Goal: Task Accomplishment & Management: Complete application form

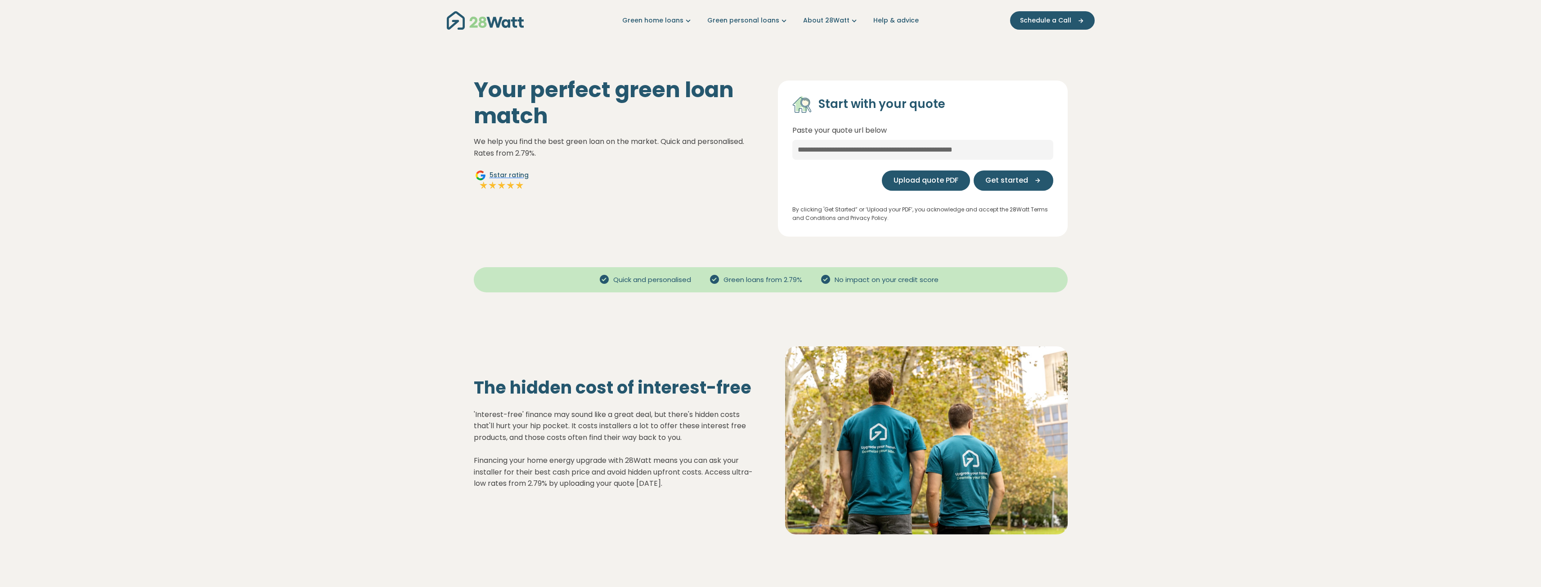
click at [938, 182] on span "Upload quote PDF" at bounding box center [925, 180] width 65 height 11
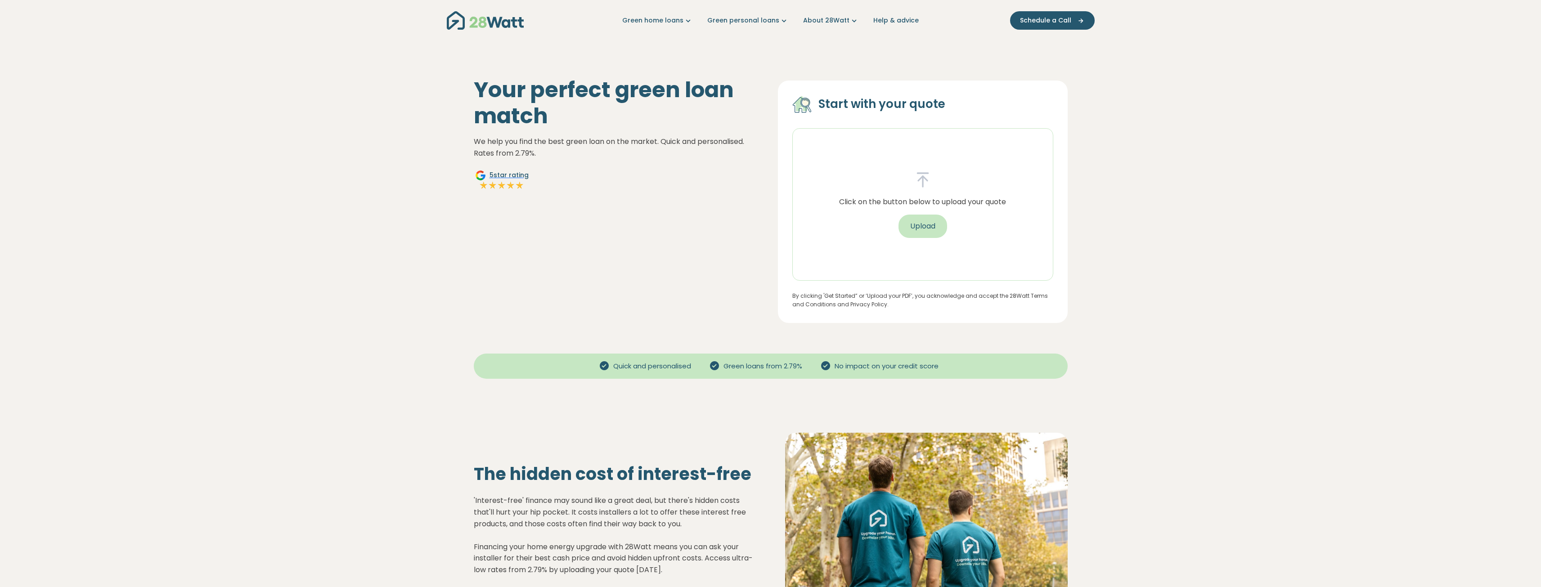
click at [929, 230] on button "Upload" at bounding box center [922, 226] width 49 height 23
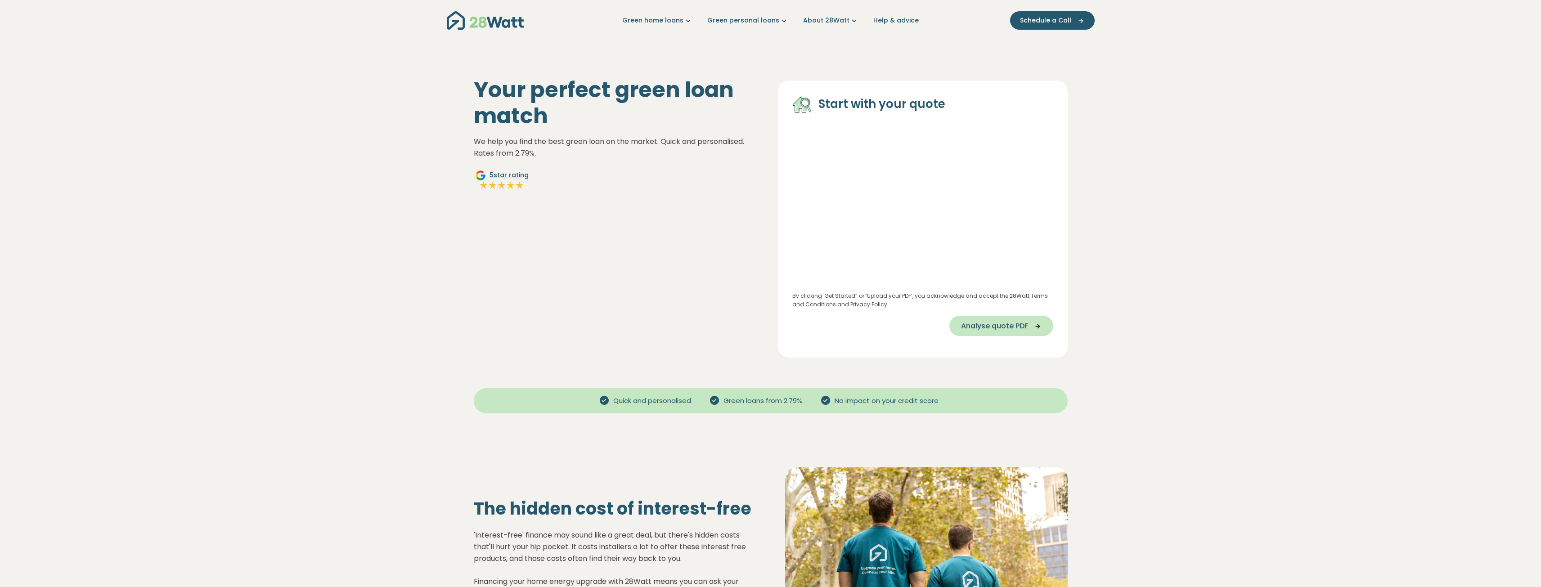
click at [1012, 327] on span "Analyse quote PDF" at bounding box center [994, 326] width 67 height 11
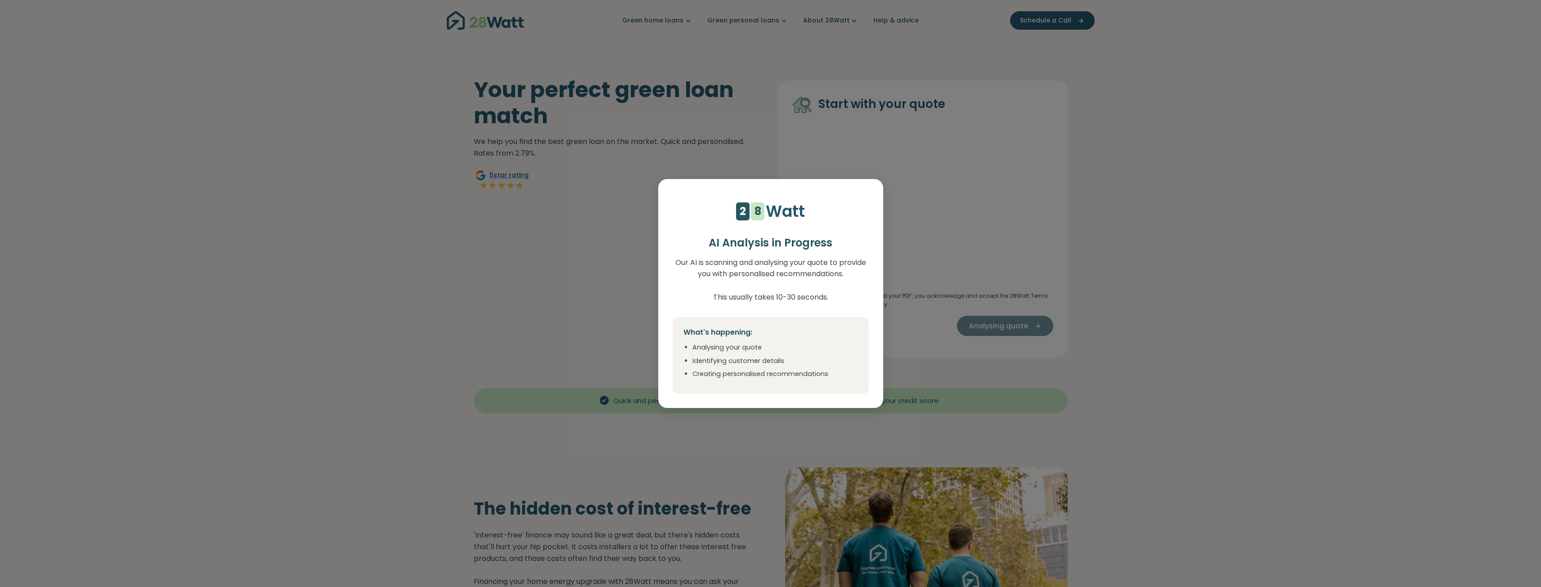
select select "***"
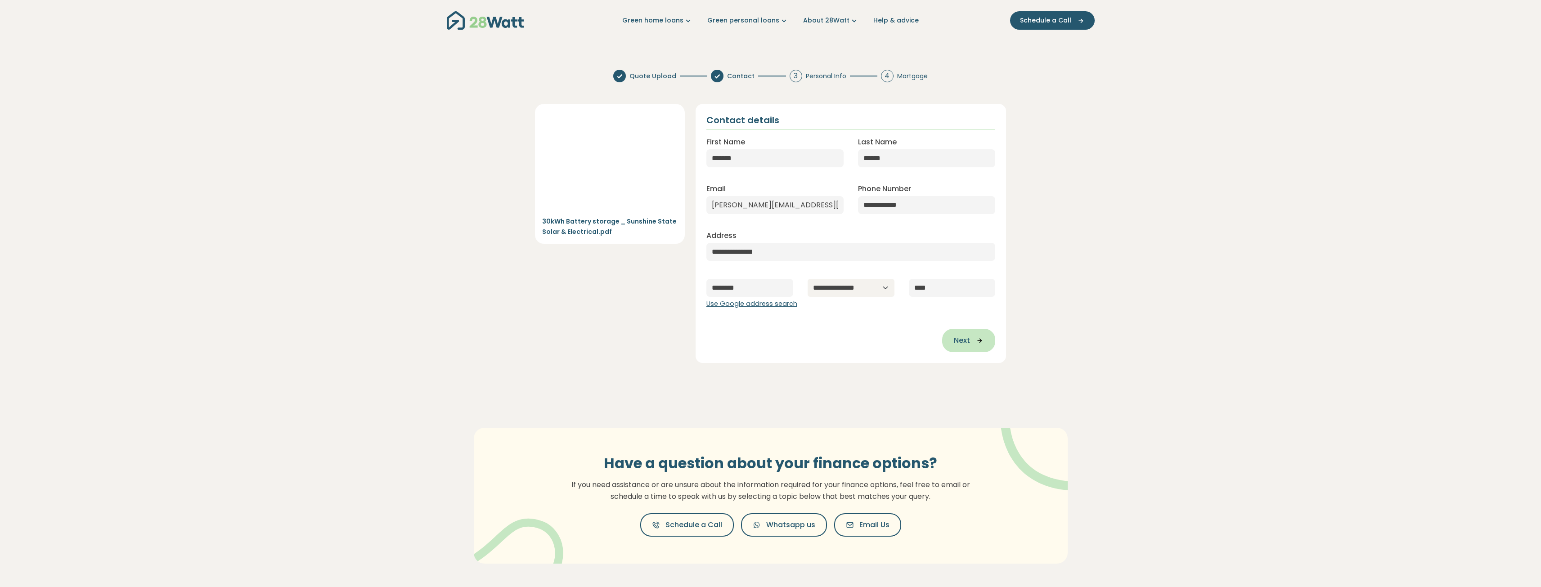
click at [970, 346] on span "Next" at bounding box center [962, 340] width 16 height 11
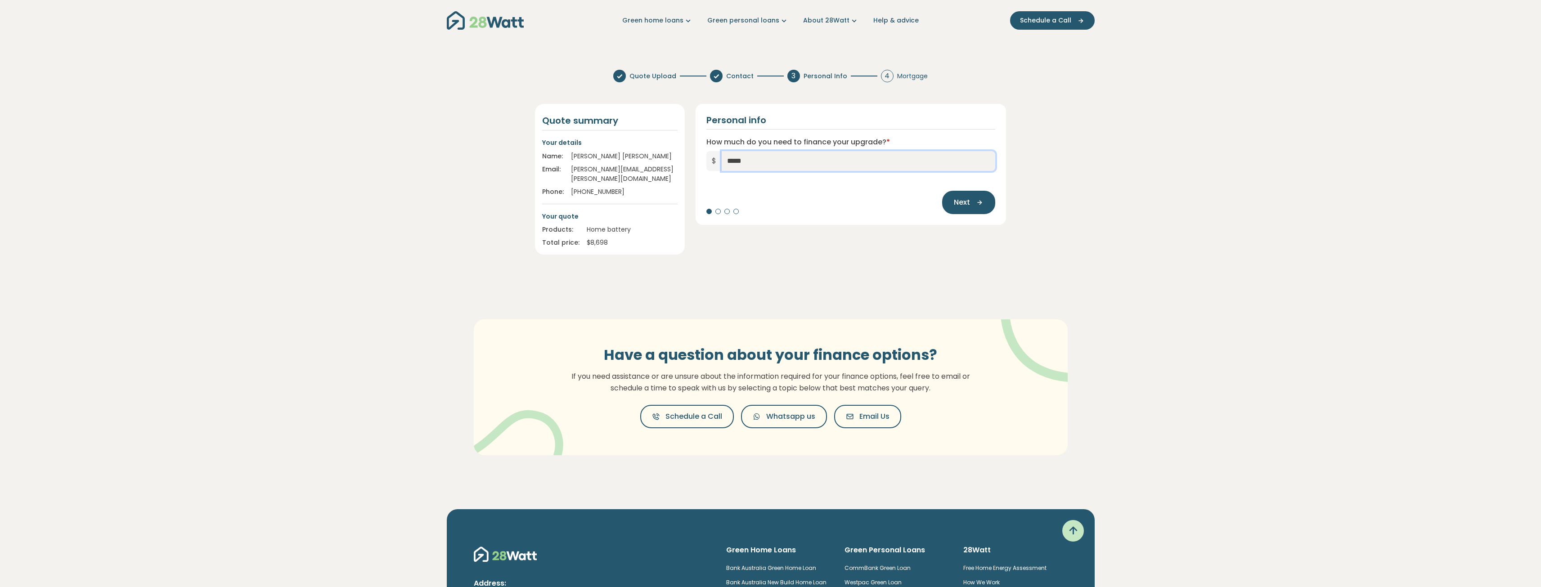
click at [766, 166] on input "*****" at bounding box center [859, 161] width 274 height 20
click at [716, 213] on div at bounding box center [717, 211] width 5 height 5
click at [718, 213] on div at bounding box center [717, 211] width 5 height 5
click at [952, 207] on button "Next" at bounding box center [968, 202] width 53 height 23
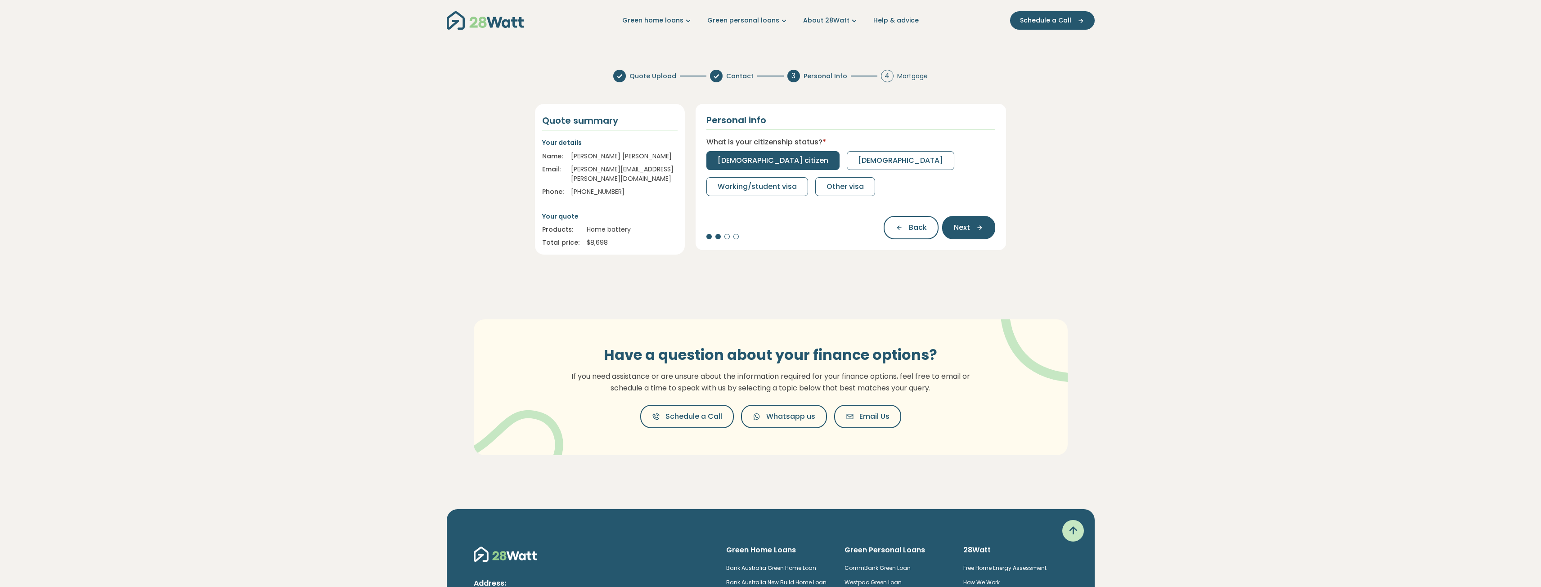
click at [753, 161] on span "Australian citizen" at bounding box center [773, 160] width 111 height 11
click at [735, 159] on span "Full-time" at bounding box center [734, 160] width 32 height 11
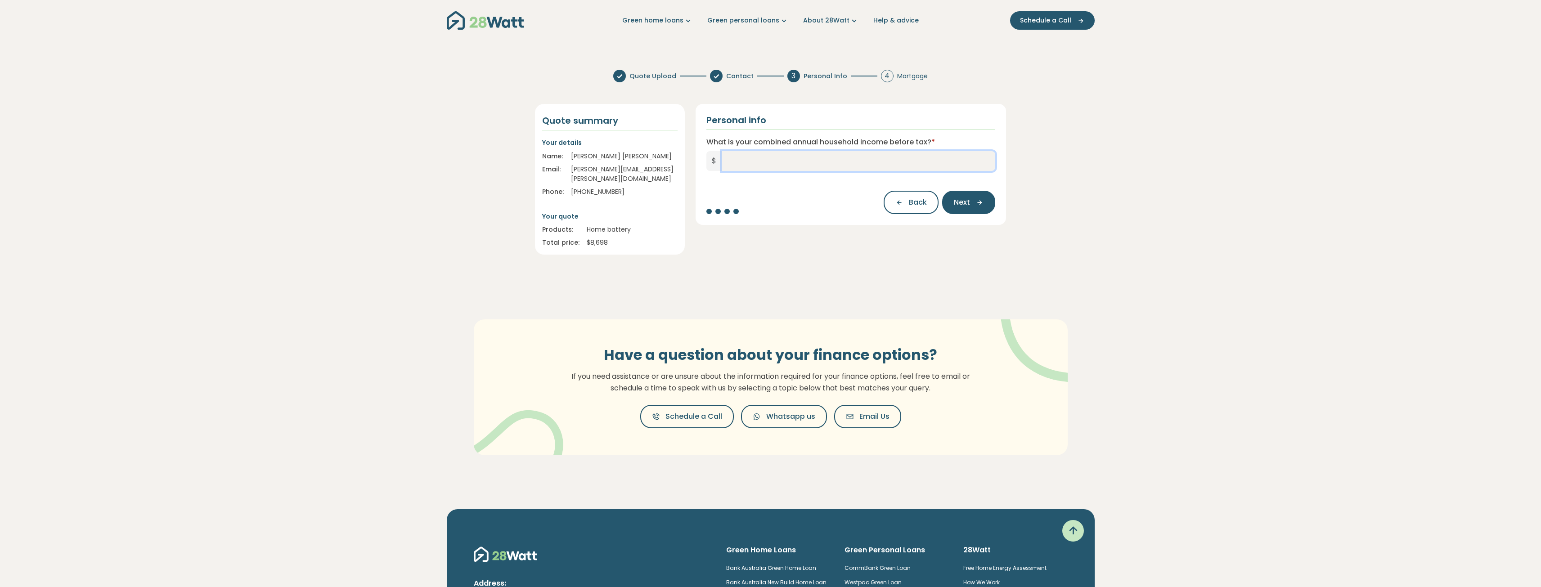
click at [773, 163] on input "What is your combined annual household income before tax? *" at bounding box center [859, 161] width 274 height 20
type input "**********"
click at [959, 203] on span "Next" at bounding box center [962, 202] width 16 height 11
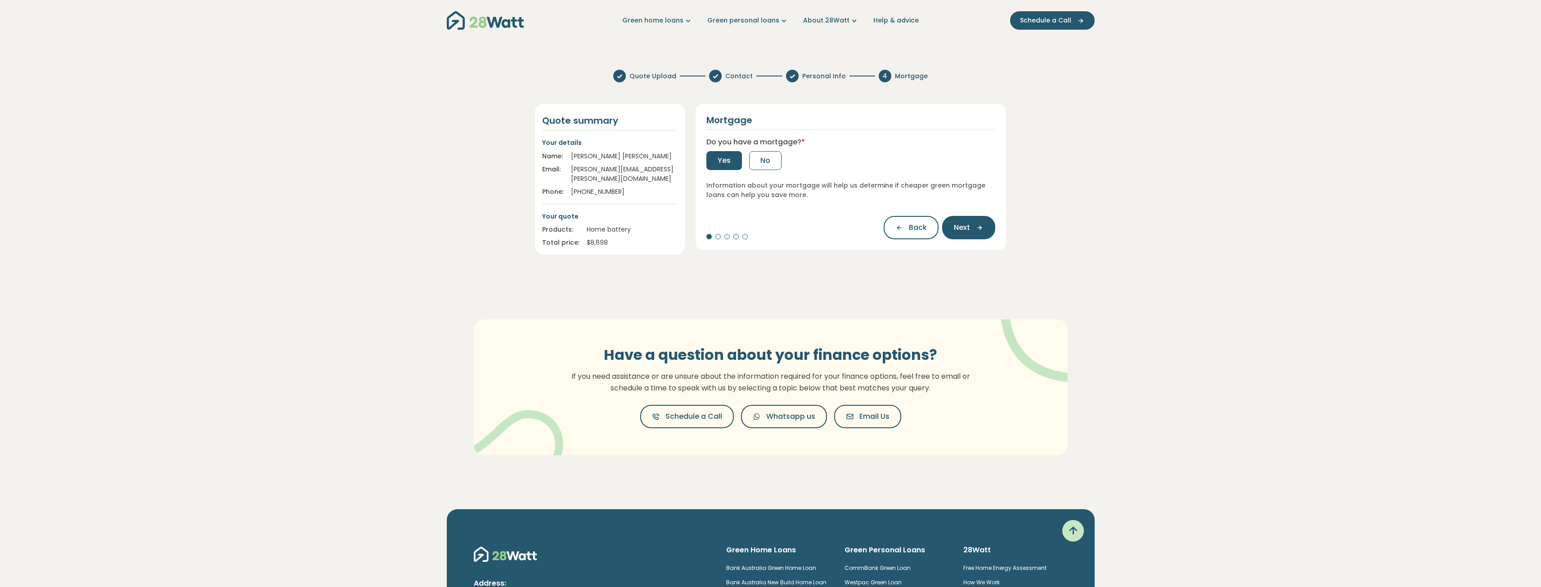
click at [728, 158] on span "Yes" at bounding box center [724, 160] width 13 height 11
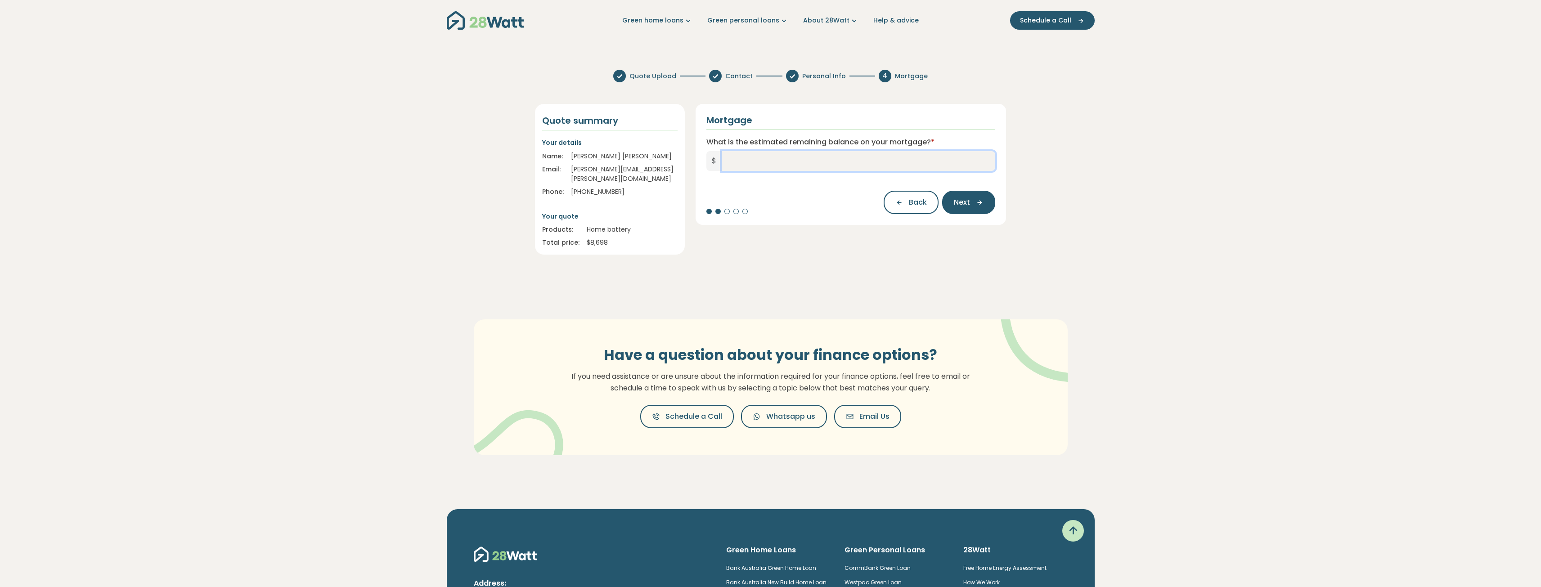
click at [739, 167] on input "What is the estimated remaining balance on your mortgage? *" at bounding box center [859, 161] width 274 height 20
type input "*******"
click at [970, 207] on button "Next" at bounding box center [968, 202] width 53 height 23
click at [865, 163] on input "What is your current interest rate? *" at bounding box center [850, 161] width 289 height 20
type input "****"
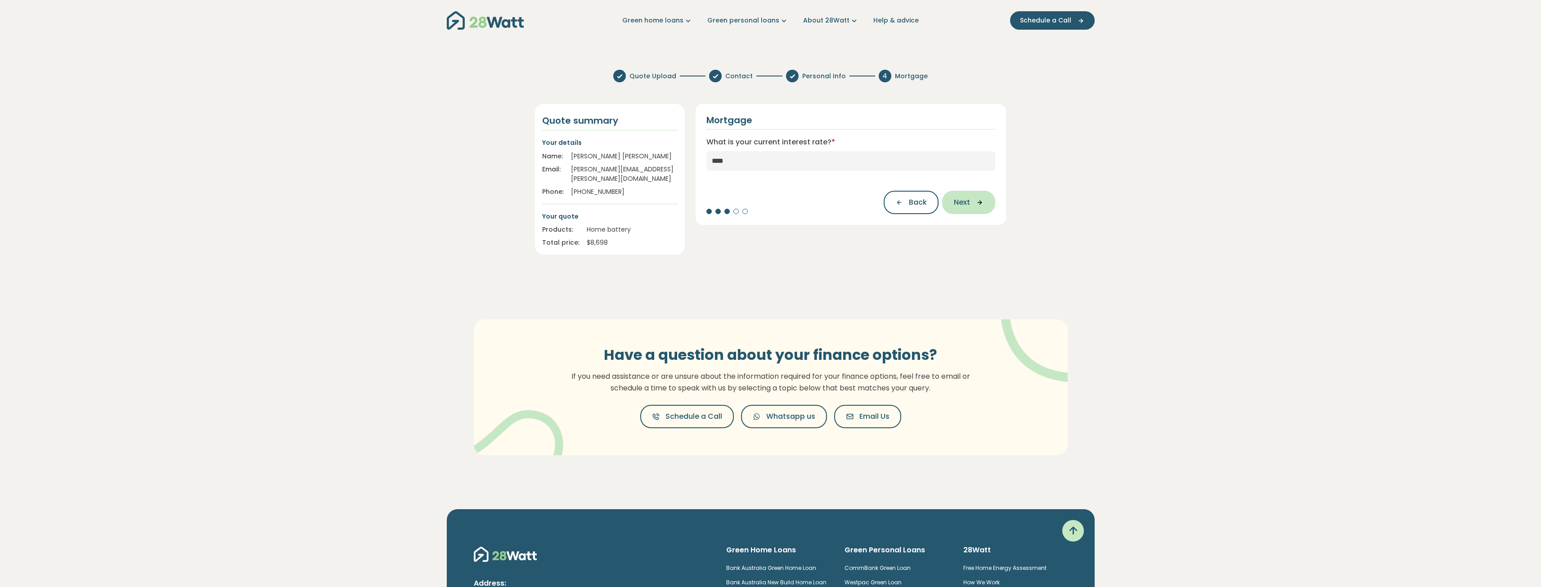
click at [978, 201] on icon "button" at bounding box center [976, 202] width 13 height 8
click at [951, 160] on button "Select your lender..." at bounding box center [850, 162] width 289 height 23
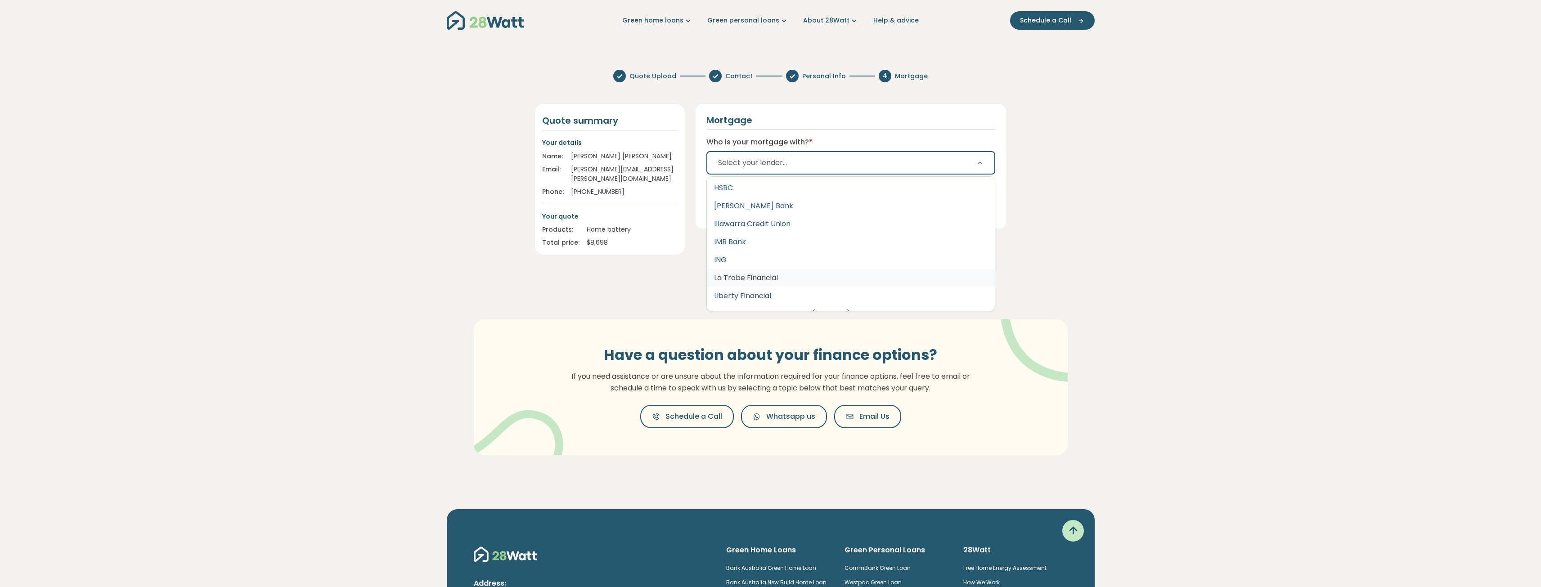
scroll to position [900, 0]
click at [745, 250] on button "Liberty Financial" at bounding box center [851, 251] width 288 height 18
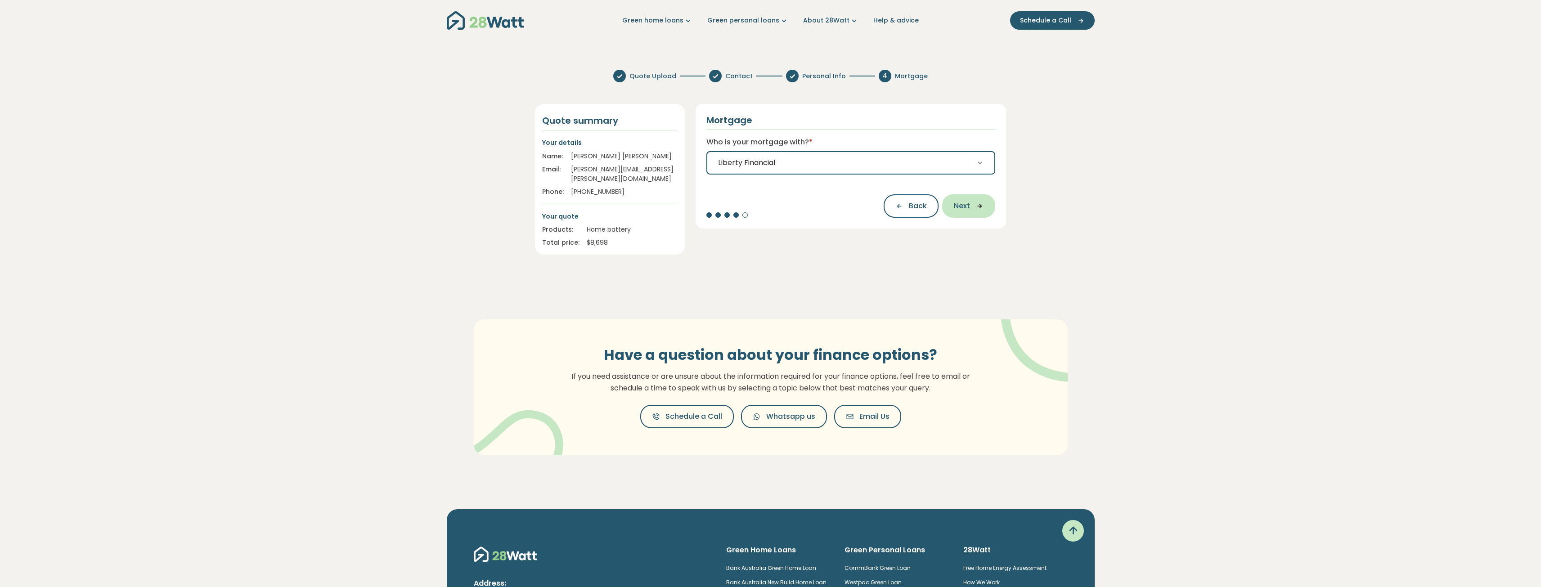
click at [958, 212] on button "Next" at bounding box center [968, 205] width 53 height 23
click at [741, 171] on div "Mortgage What is the estimated value of your home? * $ This won’t impact your s…" at bounding box center [851, 173] width 311 height 138
click at [739, 166] on input "What is the estimated value of your home? *" at bounding box center [859, 161] width 274 height 20
type input "*********"
click at [982, 225] on button "Your results" at bounding box center [955, 218] width 80 height 23
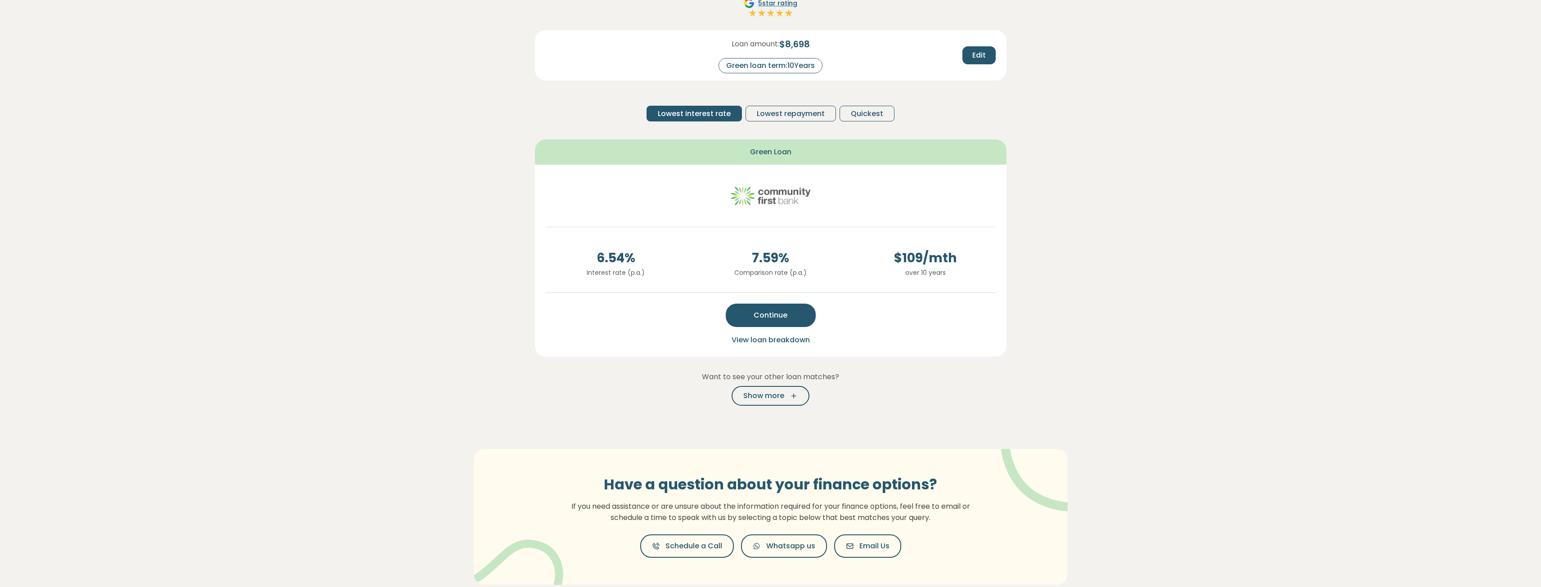
scroll to position [45, 0]
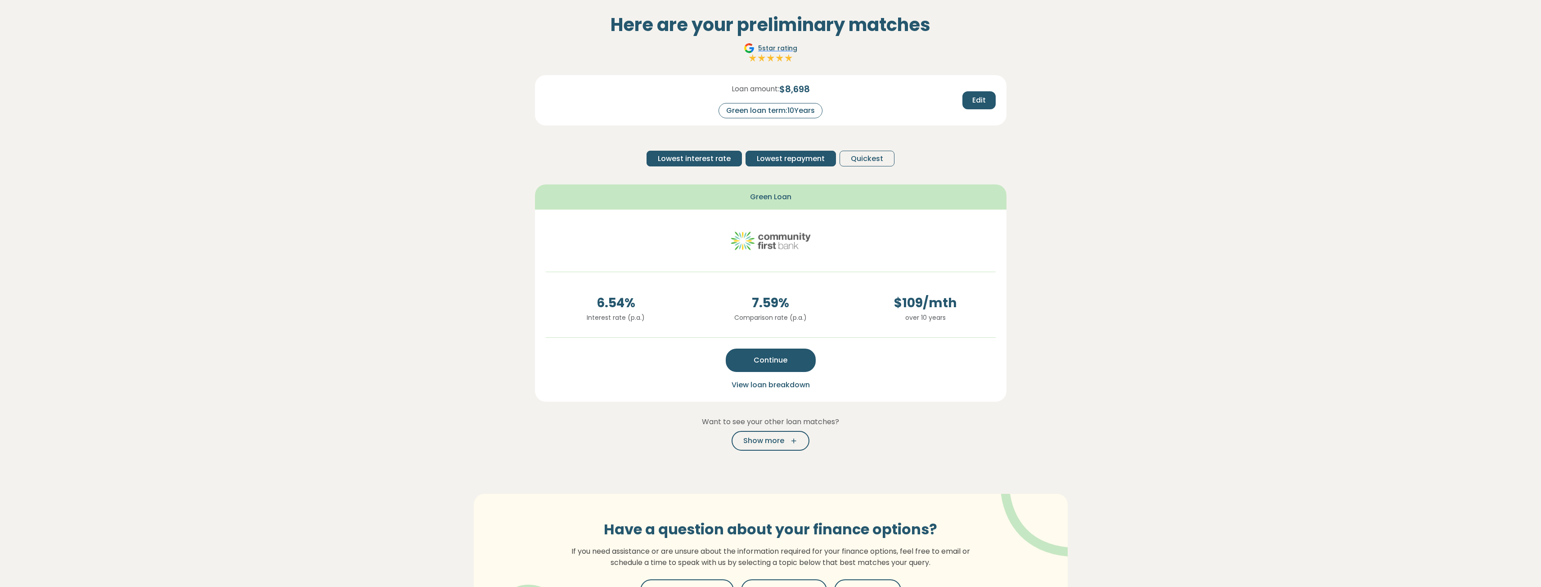
click at [816, 161] on span "Lowest repayment" at bounding box center [791, 158] width 68 height 11
click at [696, 159] on span "Lowest interest rate" at bounding box center [694, 158] width 73 height 11
click at [806, 162] on span "Lowest repayment" at bounding box center [791, 158] width 68 height 11
click at [855, 163] on span "Quickest" at bounding box center [867, 158] width 32 height 11
click at [788, 163] on span "Lowest repayment" at bounding box center [791, 158] width 68 height 11
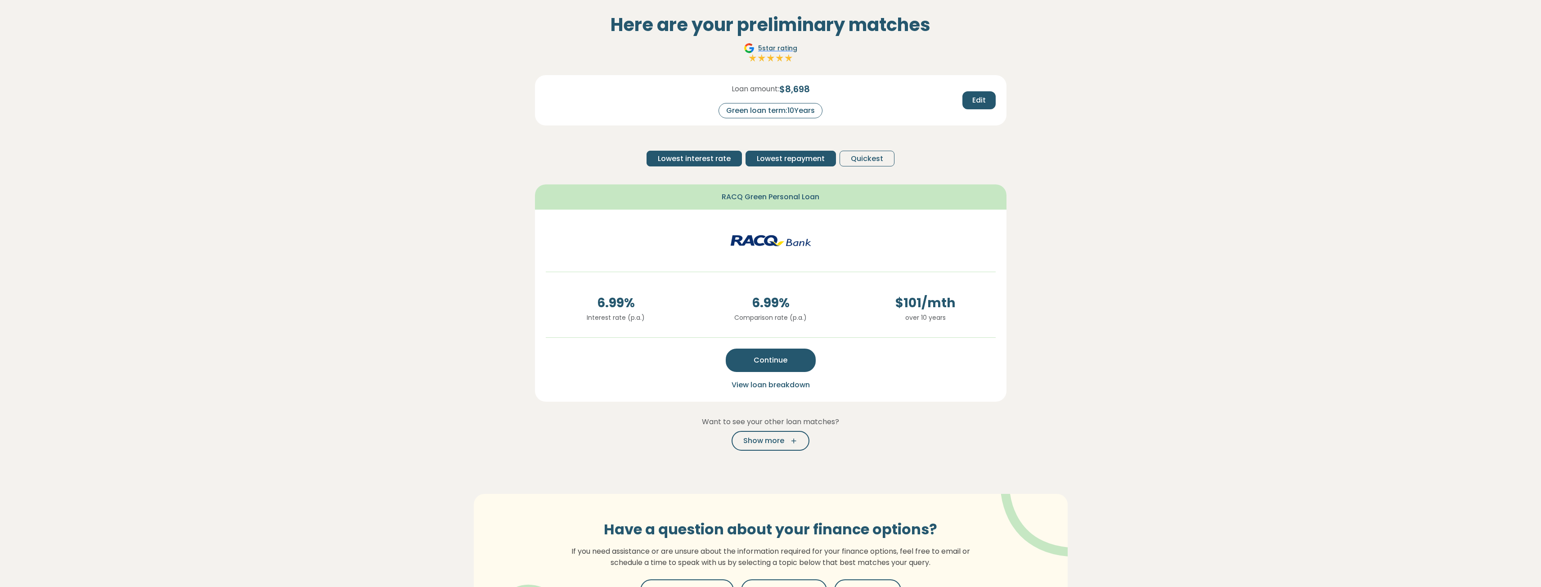
click at [696, 161] on span "Lowest interest rate" at bounding box center [694, 158] width 73 height 11
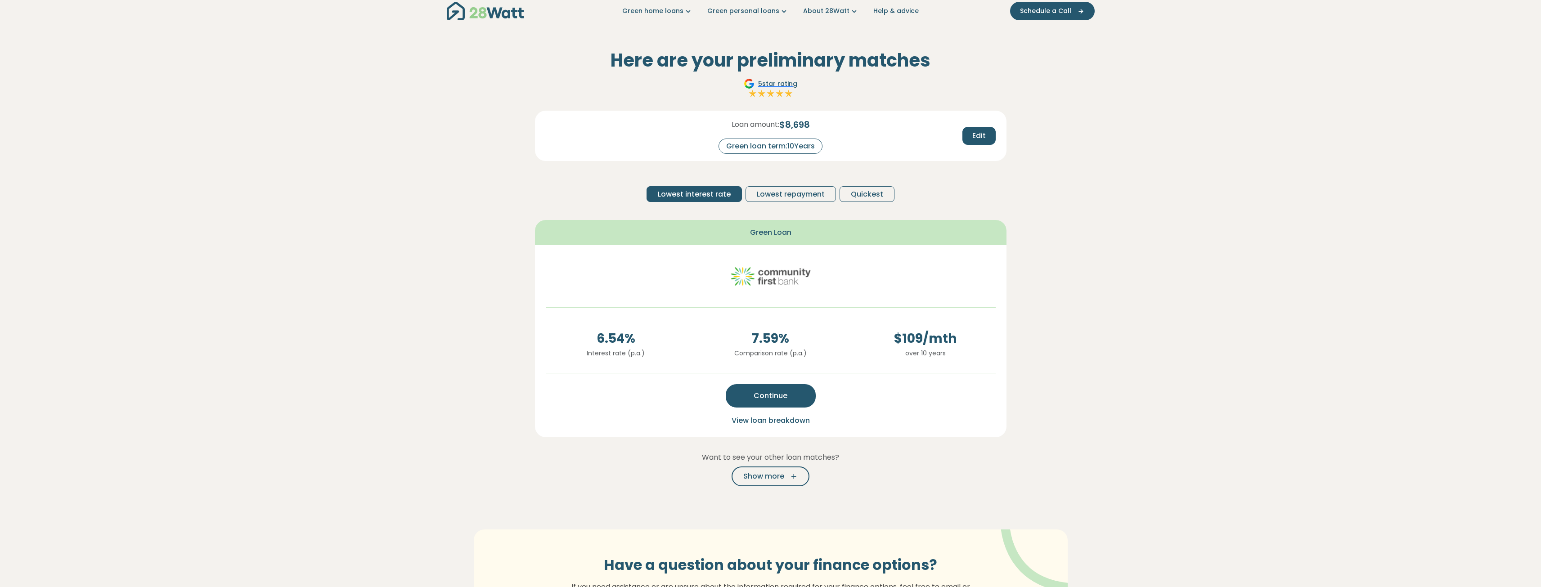
scroll to position [0, 0]
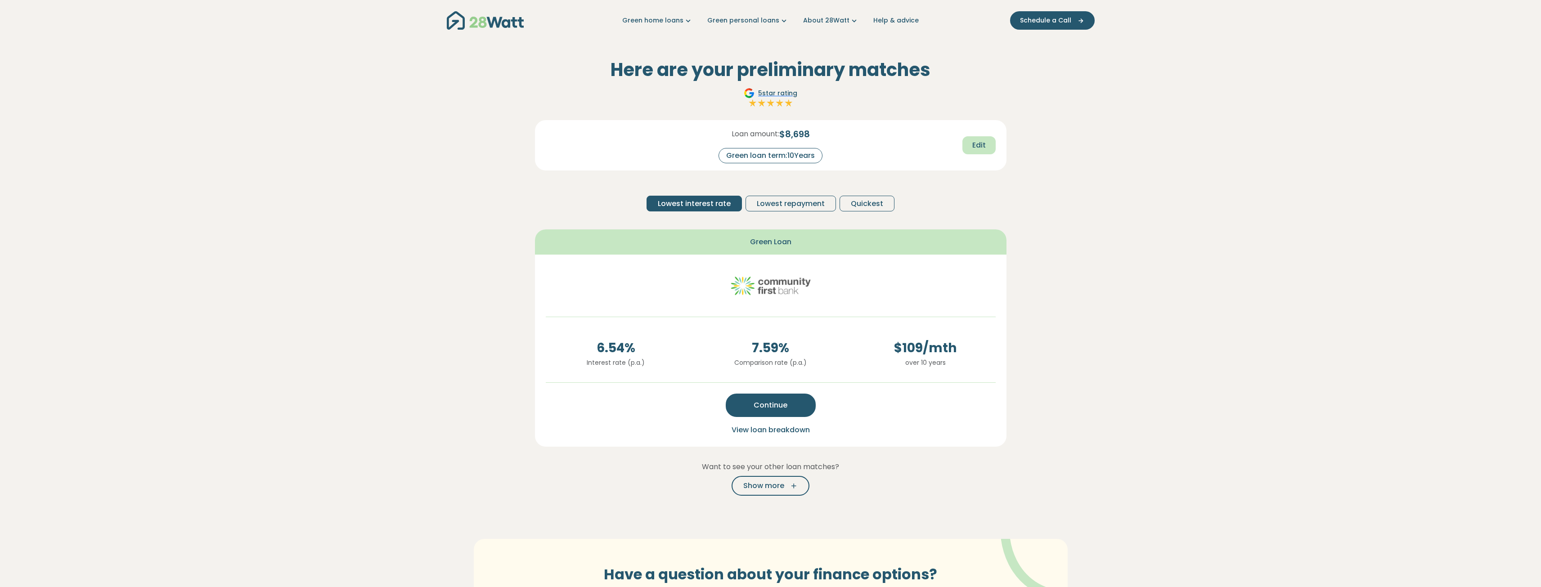
click at [984, 146] on span "Edit" at bounding box center [978, 145] width 13 height 11
click at [772, 157] on div "Green loan term:" at bounding box center [753, 156] width 76 height 16
drag, startPoint x: 798, startPoint y: 157, endPoint x: 819, endPoint y: 156, distance: 21.6
click at [819, 156] on input "**" at bounding box center [808, 156] width 36 height 16
type input "*"
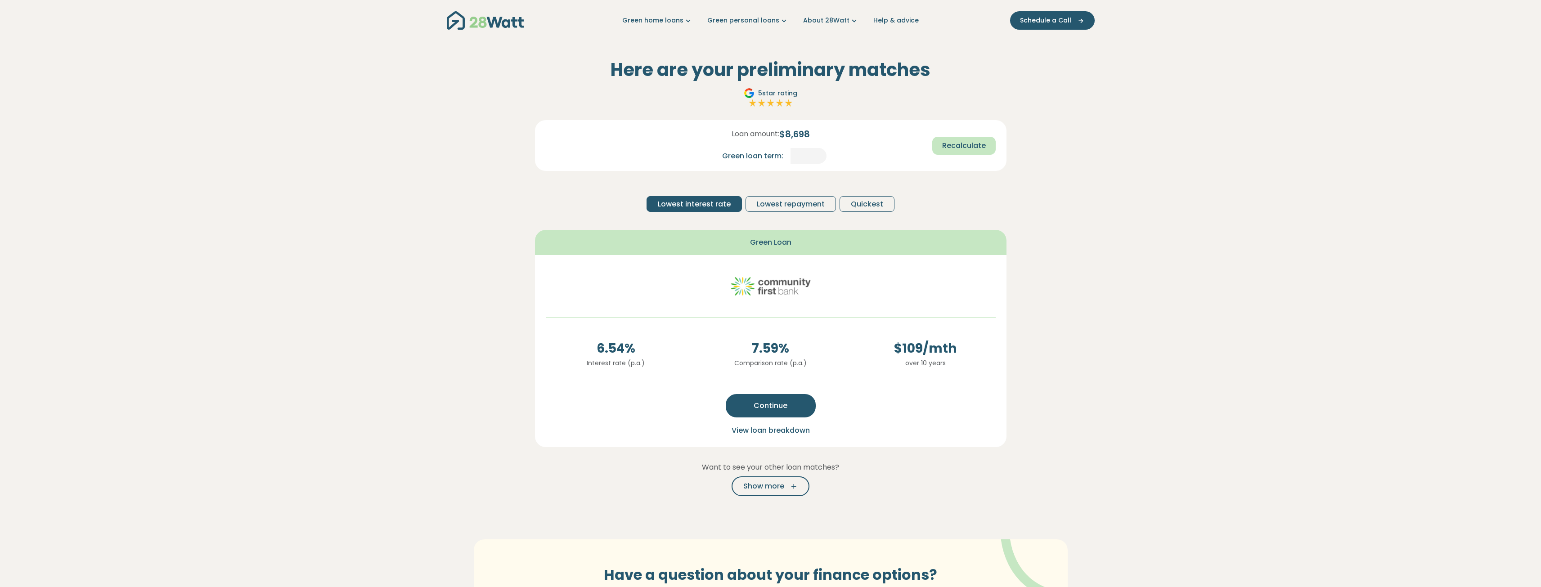
click at [969, 147] on span "Recalculate" at bounding box center [964, 145] width 44 height 11
drag, startPoint x: 994, startPoint y: 153, endPoint x: 990, endPoint y: 151, distance: 5.0
click at [992, 152] on div "Edit" at bounding box center [925, 145] width 155 height 18
click at [989, 150] on button "Edit" at bounding box center [978, 145] width 33 height 18
drag, startPoint x: 790, startPoint y: 153, endPoint x: 900, endPoint y: 158, distance: 110.3
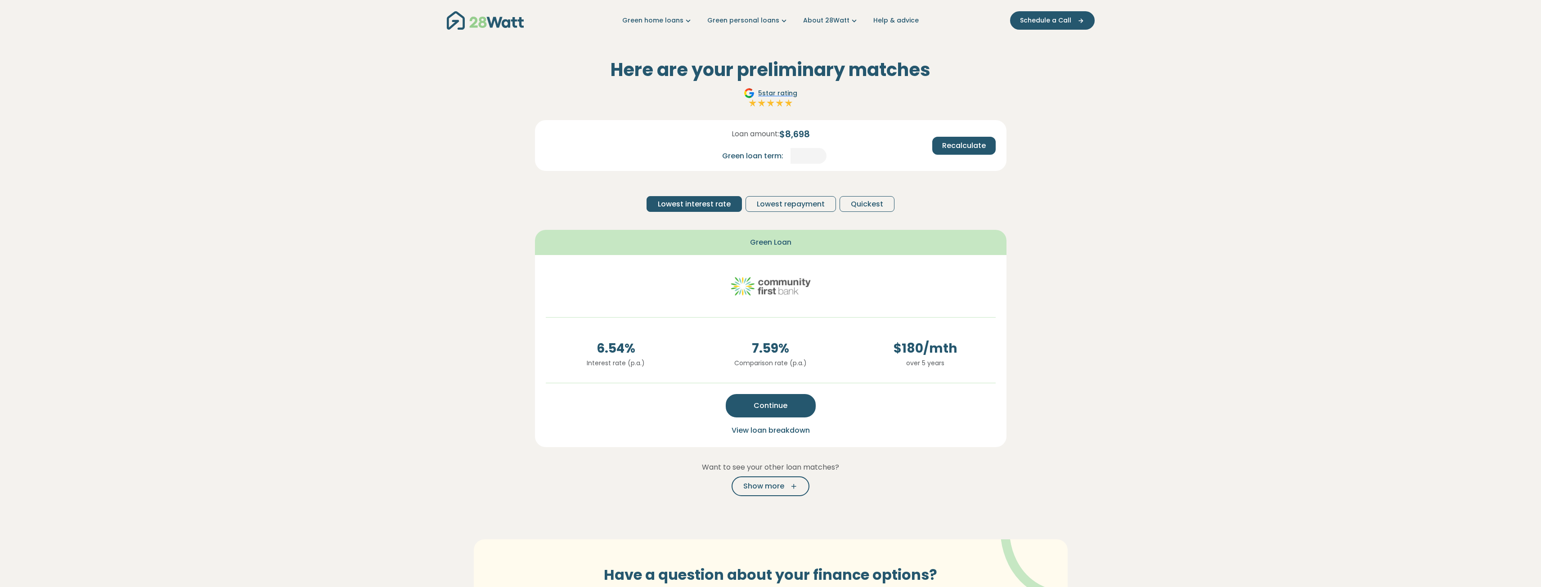
click at [900, 158] on div "Loan amount: $ 8,698 Green loan term: * Recalculate" at bounding box center [771, 138] width 464 height 51
click at [809, 159] on input "*" at bounding box center [808, 156] width 36 height 16
drag, startPoint x: 810, startPoint y: 157, endPoint x: 804, endPoint y: 155, distance: 6.3
click at [804, 155] on input "*" at bounding box center [808, 156] width 36 height 16
drag, startPoint x: 814, startPoint y: 154, endPoint x: 800, endPoint y: 153, distance: 14.0
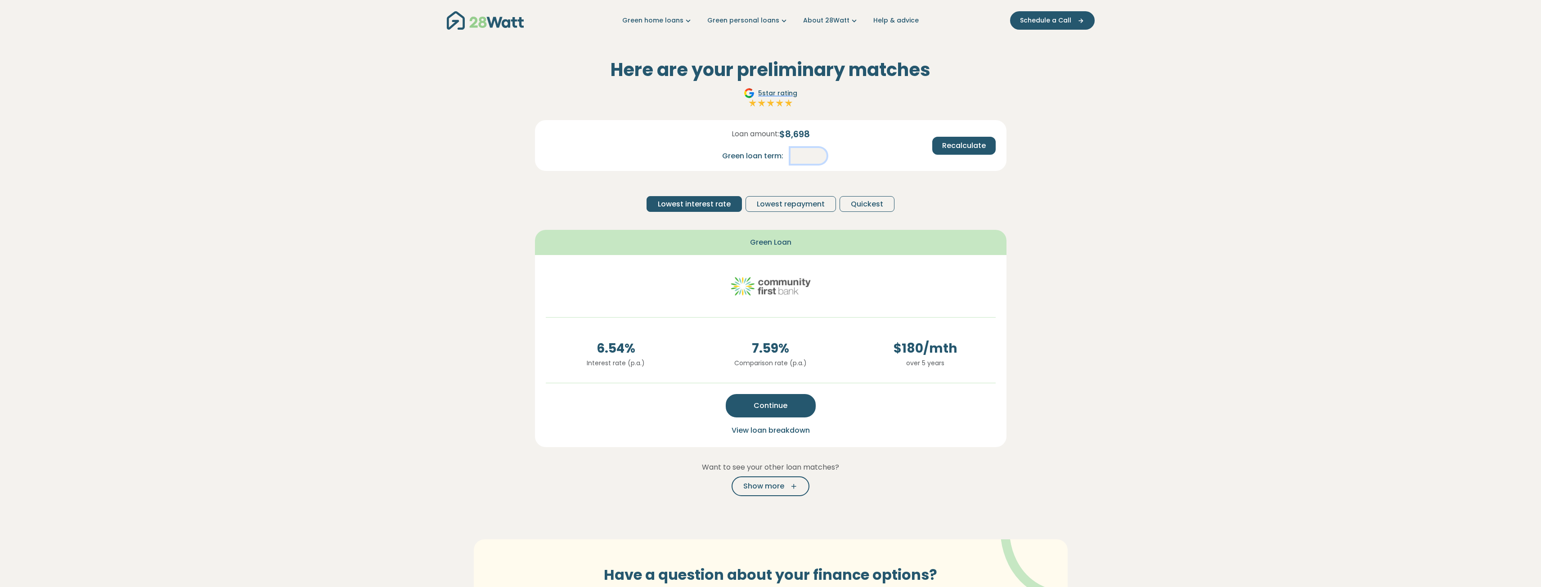
click at [799, 153] on input "*" at bounding box center [808, 156] width 36 height 16
type input "**"
click at [990, 137] on button "Recalculate" at bounding box center [963, 146] width 63 height 18
click at [804, 202] on span "Lowest repayment" at bounding box center [791, 203] width 68 height 11
click at [693, 201] on span "Lowest interest rate" at bounding box center [694, 203] width 73 height 11
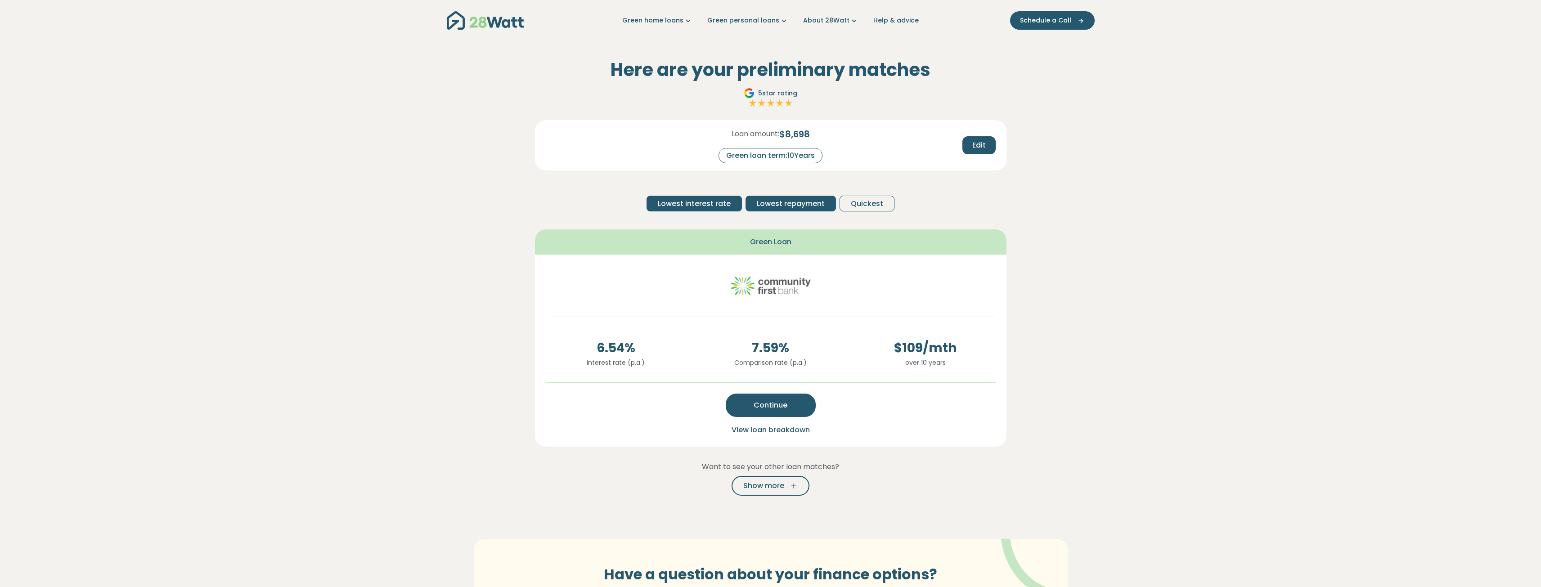
click at [787, 203] on span "Lowest repayment" at bounding box center [791, 203] width 68 height 11
click at [704, 203] on span "Lowest interest rate" at bounding box center [694, 203] width 73 height 11
click at [823, 198] on span "Lowest repayment" at bounding box center [791, 203] width 68 height 11
click at [864, 198] on button "Quickest" at bounding box center [867, 204] width 55 height 16
click at [722, 204] on span "Lowest interest rate" at bounding box center [694, 203] width 73 height 11
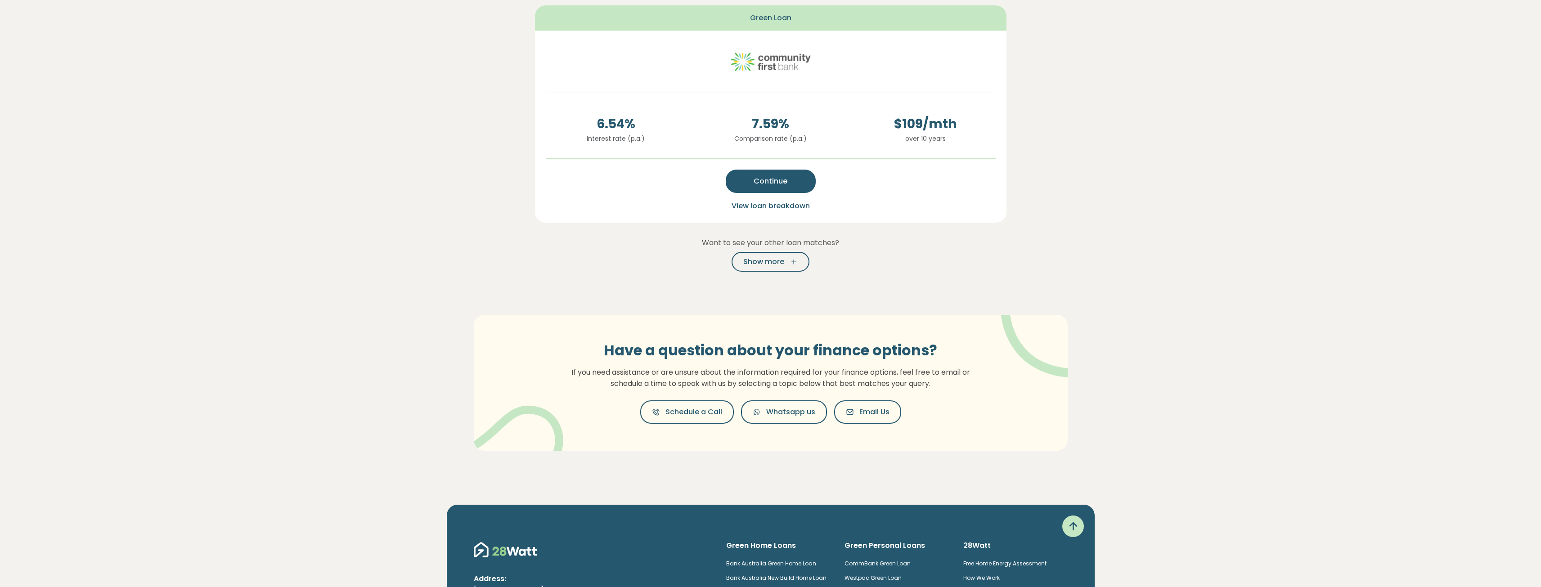
scroll to position [225, 0]
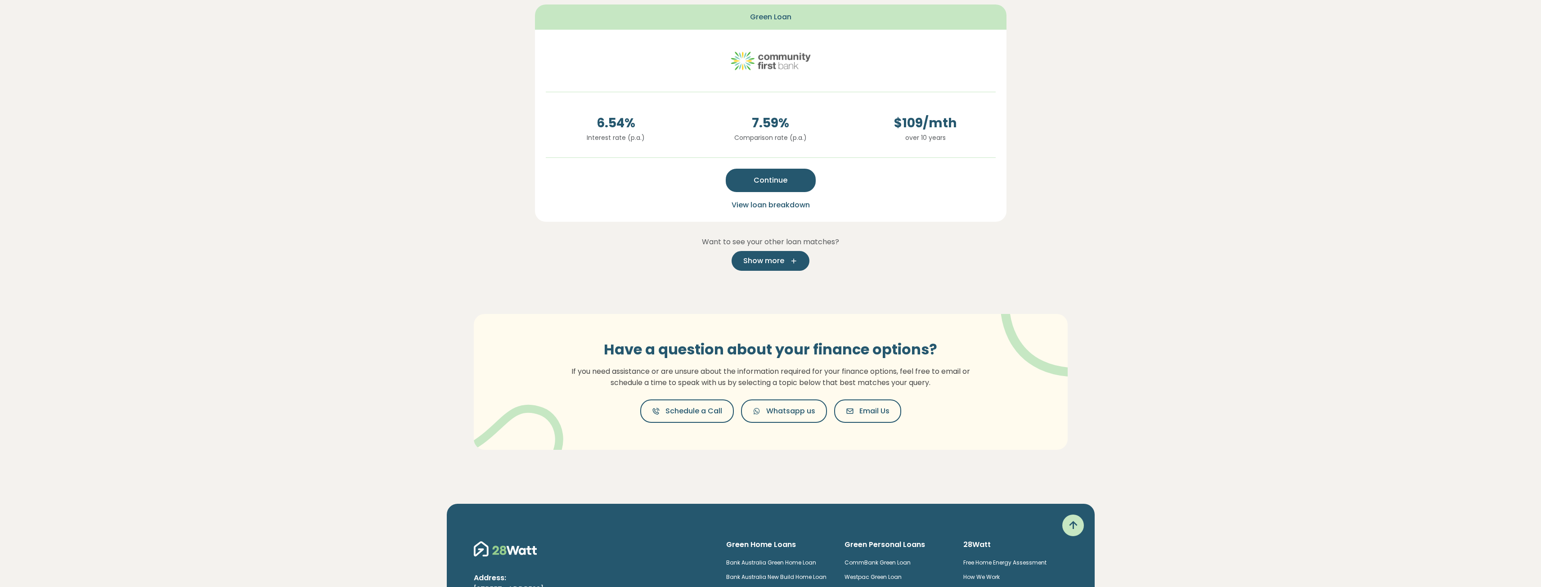
click at [787, 266] on button "Show more" at bounding box center [771, 261] width 78 height 20
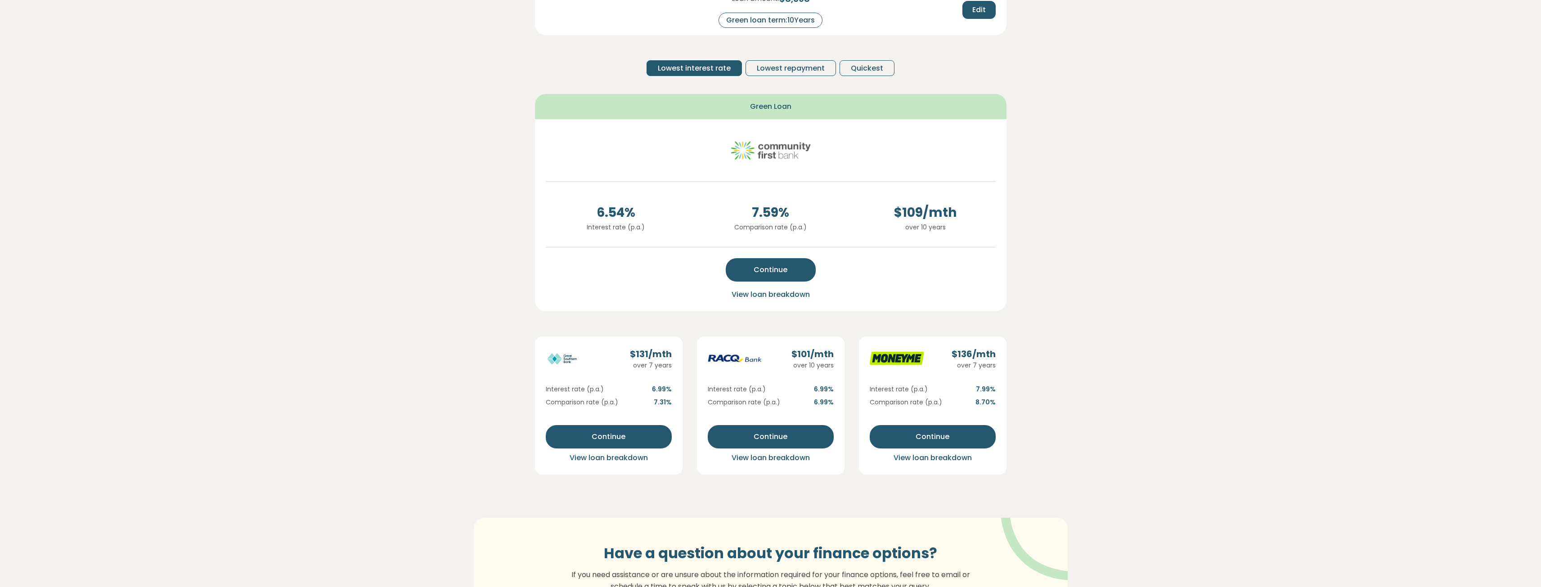
scroll to position [135, 0]
click at [798, 439] on button "Continue" at bounding box center [771, 437] width 126 height 23
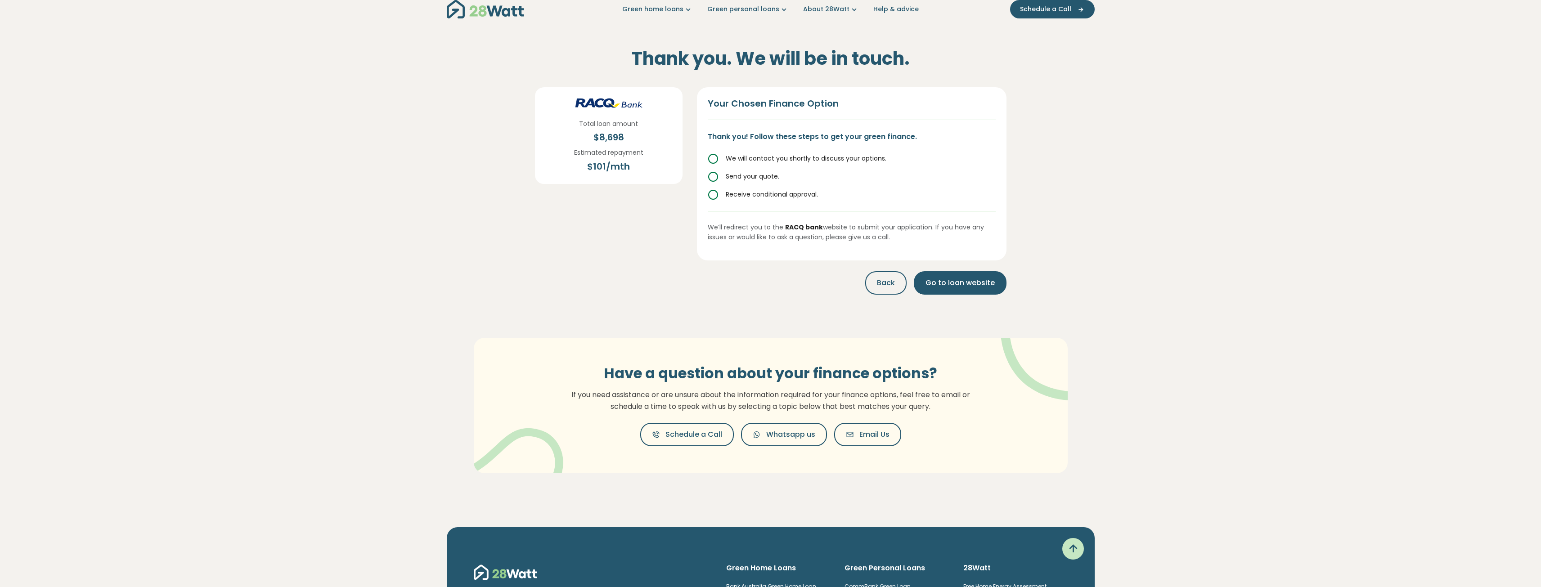
scroll to position [0, 0]
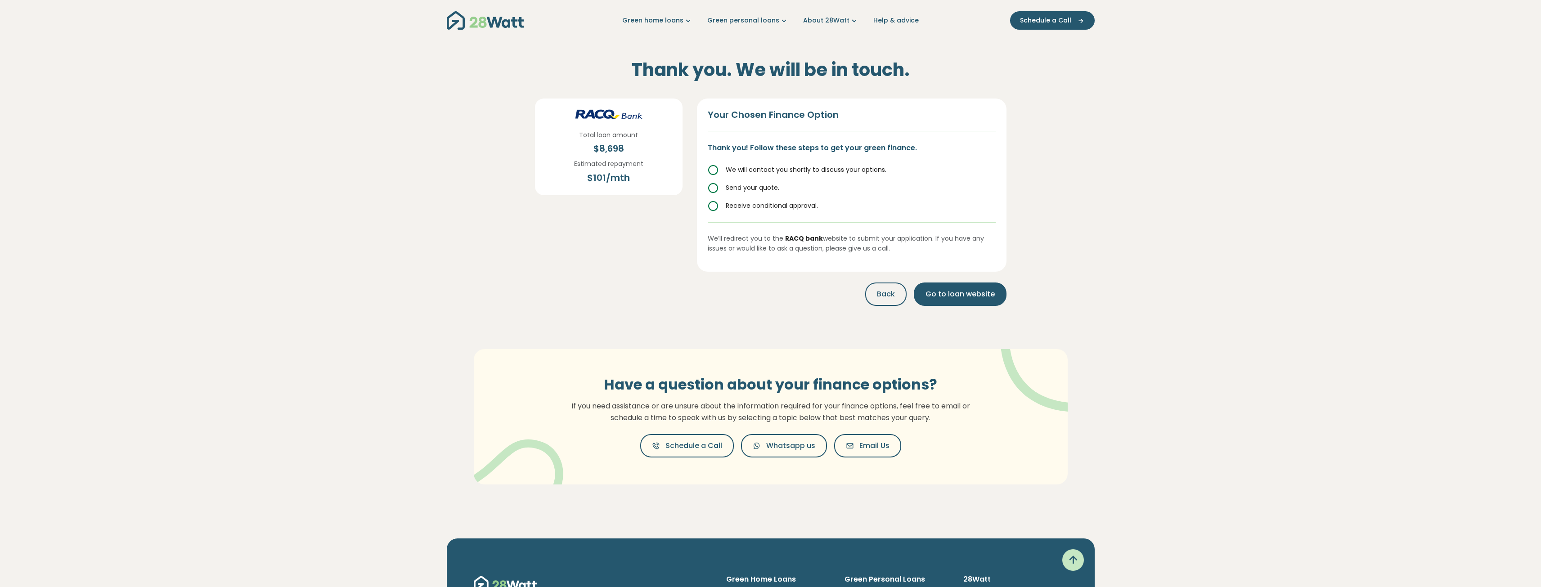
click at [713, 171] on icon at bounding box center [713, 170] width 11 height 11
click at [716, 184] on icon at bounding box center [713, 188] width 11 height 11
click at [710, 207] on icon at bounding box center [713, 206] width 11 height 11
click at [984, 290] on span "Go to loan website" at bounding box center [959, 294] width 69 height 11
